Goal: Transaction & Acquisition: Purchase product/service

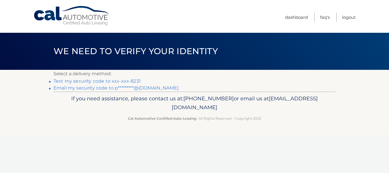
click at [89, 81] on link "Text my security code to xxx-xxx-8231" at bounding box center [97, 80] width 87 height 5
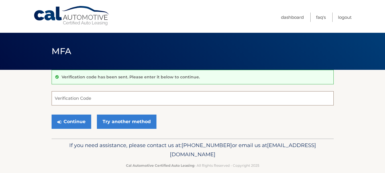
click at [82, 99] on input "Verification Code" at bounding box center [193, 98] width 282 height 14
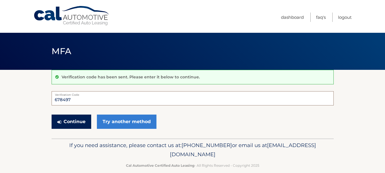
type input "678497"
click at [69, 122] on button "Continue" at bounding box center [72, 121] width 40 height 14
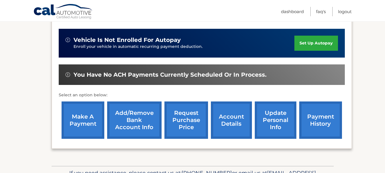
scroll to position [142, 0]
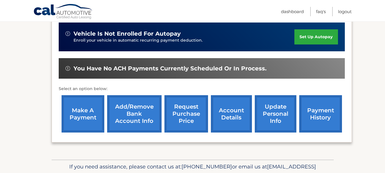
click at [89, 116] on link "make a payment" at bounding box center [83, 113] width 43 height 37
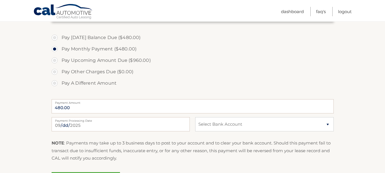
scroll to position [199, 0]
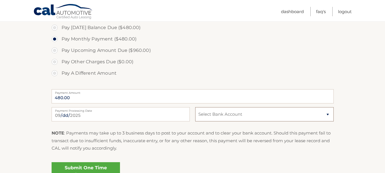
click at [244, 116] on select "Select Bank Account Checking BANK OF AMERICA N.A. *****7524 Checking BANK OF AM…" at bounding box center [264, 114] width 138 height 14
select select "MTM4MTg5MGEtMTY2Yy00N2Q0LThlZTktOWI0NDZkZWQ3Nzgy"
click at [195, 107] on select "Select Bank Account Checking BANK OF AMERICA N.A. *****7524 Checking BANK OF AM…" at bounding box center [264, 114] width 138 height 14
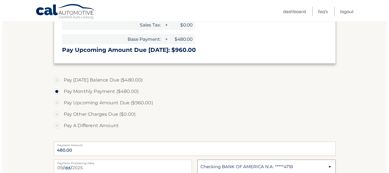
scroll to position [228, 0]
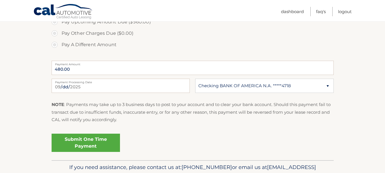
click at [97, 140] on link "Submit One Time Payment" at bounding box center [86, 143] width 68 height 18
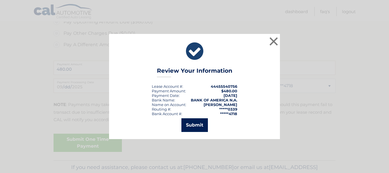
click at [203, 129] on button "Submit" at bounding box center [194, 125] width 26 height 14
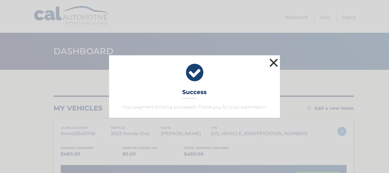
click at [275, 59] on button "×" at bounding box center [273, 62] width 11 height 11
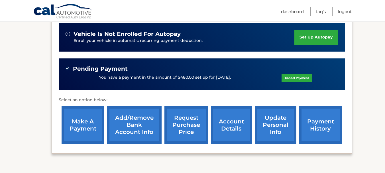
scroll to position [142, 0]
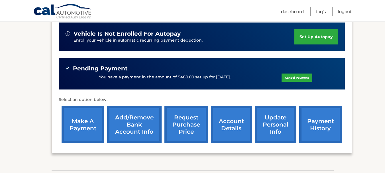
click at [232, 128] on link "account details" at bounding box center [231, 124] width 41 height 37
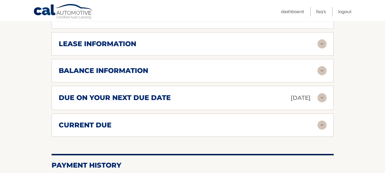
scroll to position [342, 0]
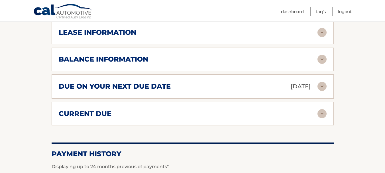
click at [179, 64] on div "balance information" at bounding box center [188, 59] width 259 height 9
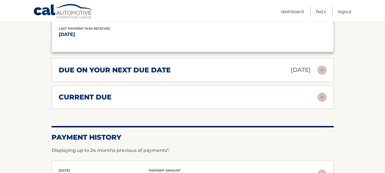
scroll to position [427, 0]
click at [305, 101] on div "current due" at bounding box center [188, 97] width 259 height 9
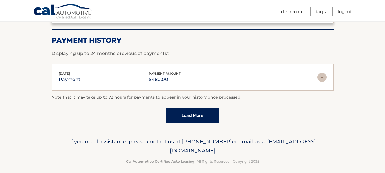
scroll to position [578, 0]
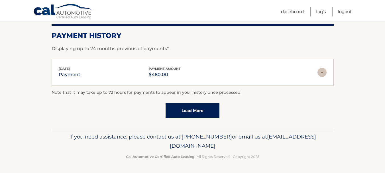
click at [191, 112] on link "Load More" at bounding box center [192, 110] width 54 height 15
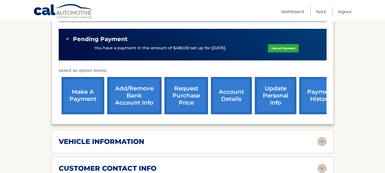
scroll to position [180, 0]
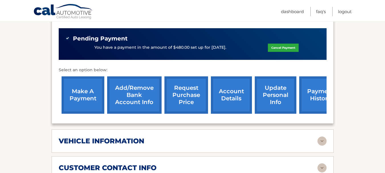
click at [306, 107] on link "payment history" at bounding box center [320, 94] width 43 height 37
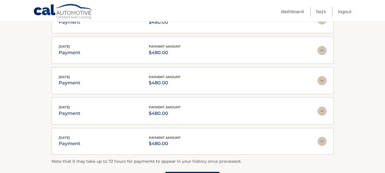
scroll to position [142, 0]
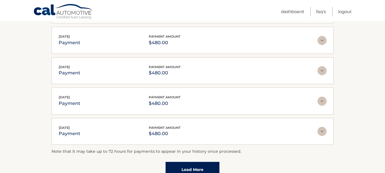
click at [177, 166] on link "Load More" at bounding box center [192, 169] width 54 height 15
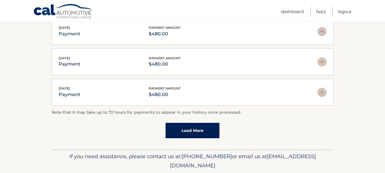
scroll to position [232, 0]
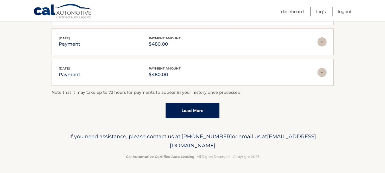
click at [202, 110] on link "Load More" at bounding box center [192, 110] width 54 height 15
click at [199, 113] on link "Load More" at bounding box center [192, 110] width 54 height 15
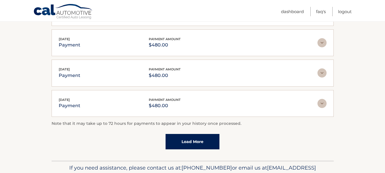
scroll to position [535, 0]
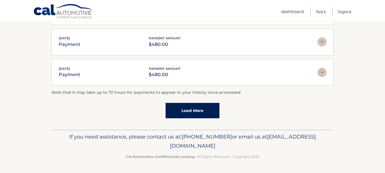
click at [198, 113] on link "Load More" at bounding box center [192, 110] width 54 height 15
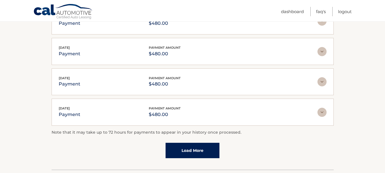
scroll to position [649, 0]
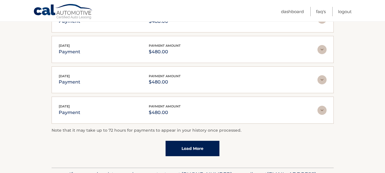
click at [189, 149] on link "Load More" at bounding box center [192, 148] width 54 height 15
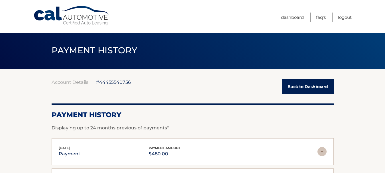
scroll to position [0, 0]
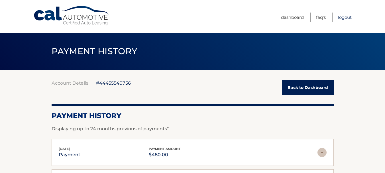
click at [348, 19] on link "Logout" at bounding box center [345, 17] width 14 height 9
